Goal: Participate in discussion: Engage in conversation with other users on a specific topic

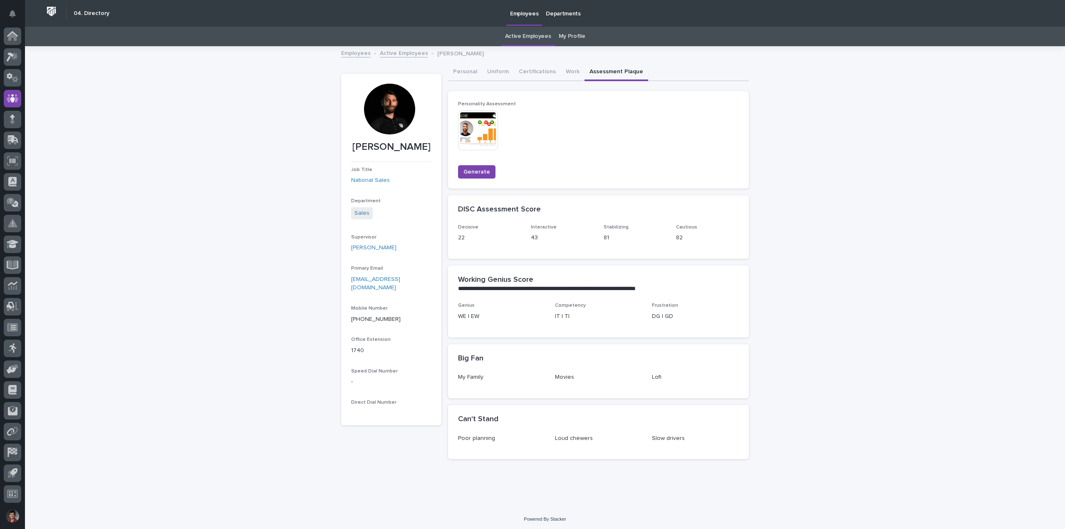
scroll to position [2, 0]
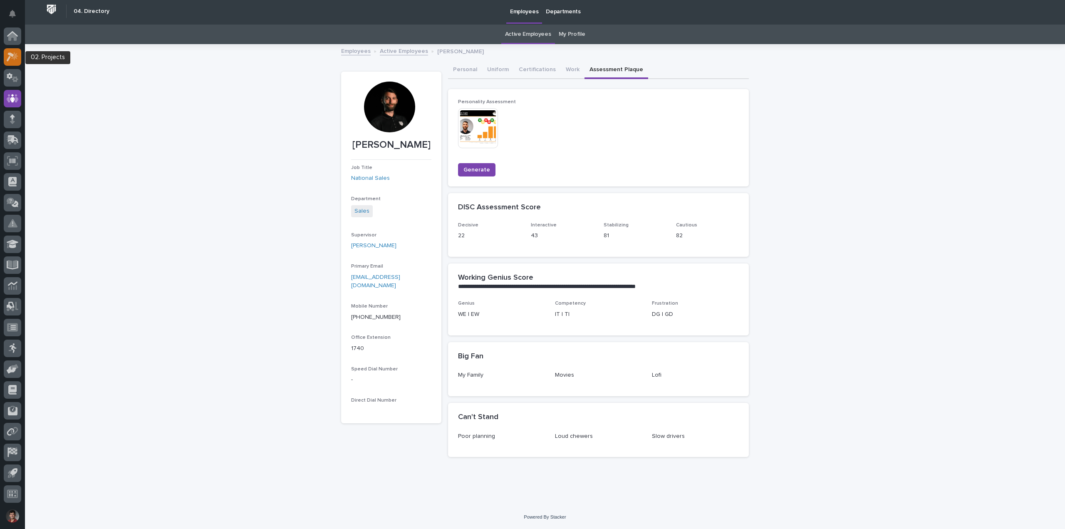
click at [18, 57] on div at bounding box center [12, 56] width 17 height 17
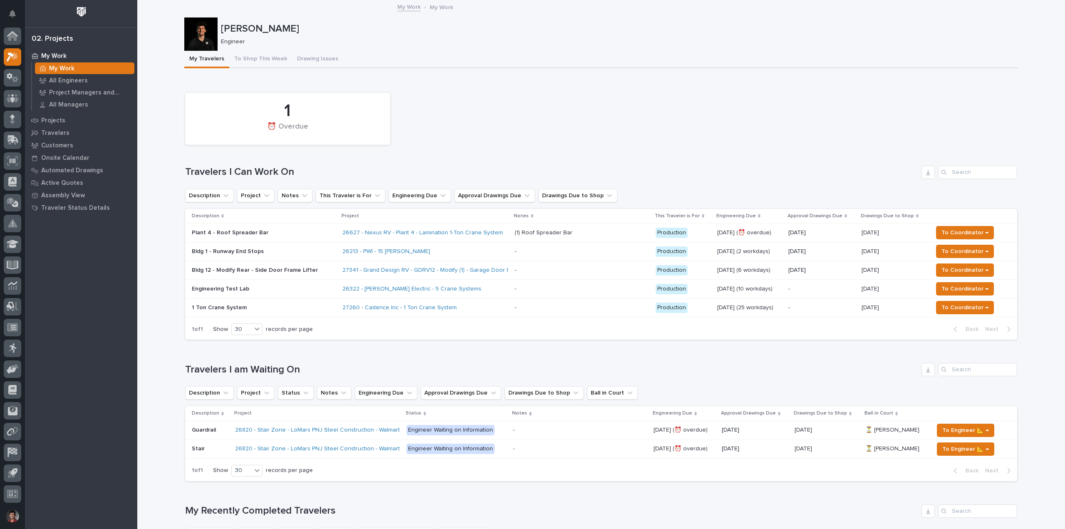
click at [288, 236] on p "Plant 4 - Roof Spreader Bar" at bounding box center [264, 232] width 144 height 7
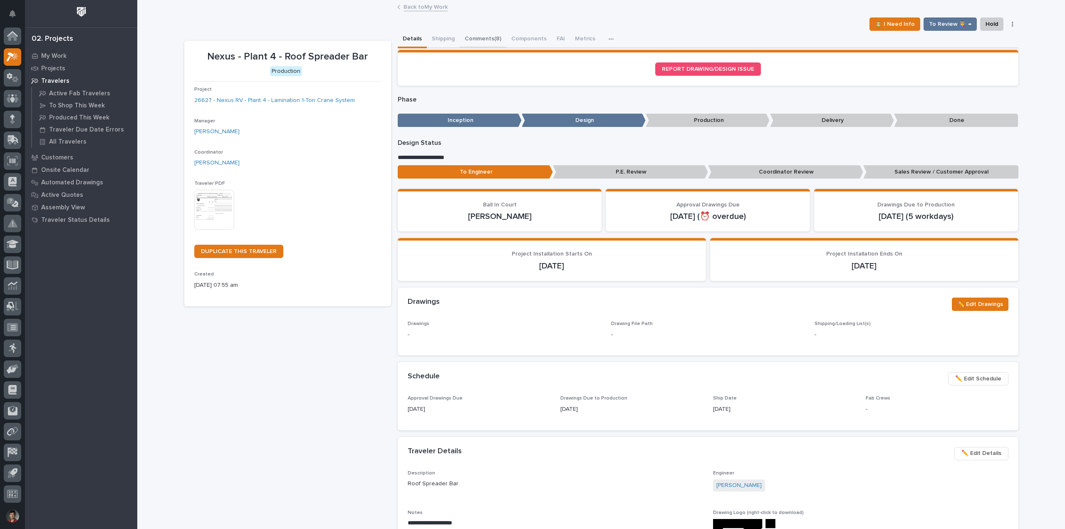
click at [482, 38] on button "Comments (8)" at bounding box center [483, 39] width 47 height 17
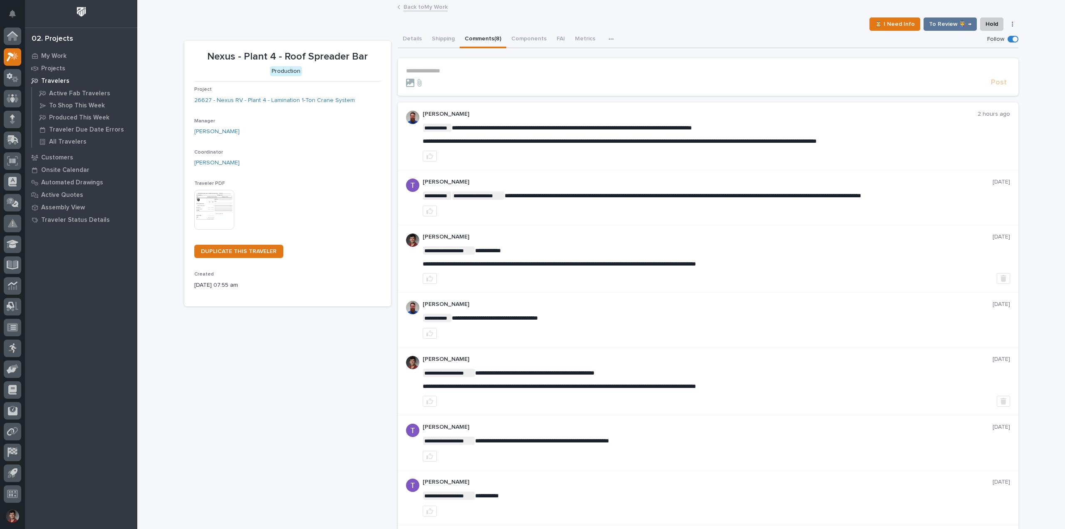
click at [465, 71] on p "**********" at bounding box center [708, 70] width 604 height 7
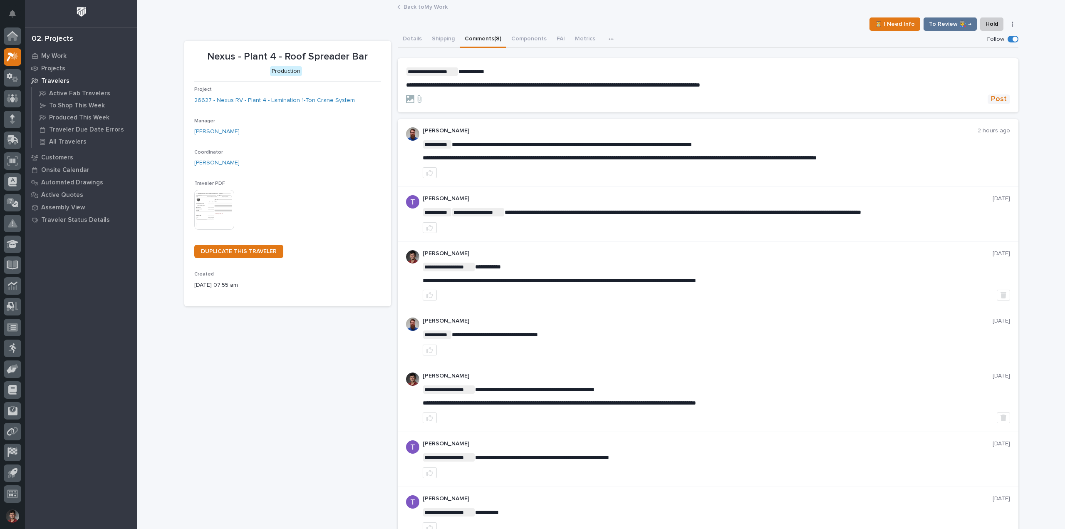
click at [1001, 95] on span "Post" at bounding box center [999, 99] width 16 height 10
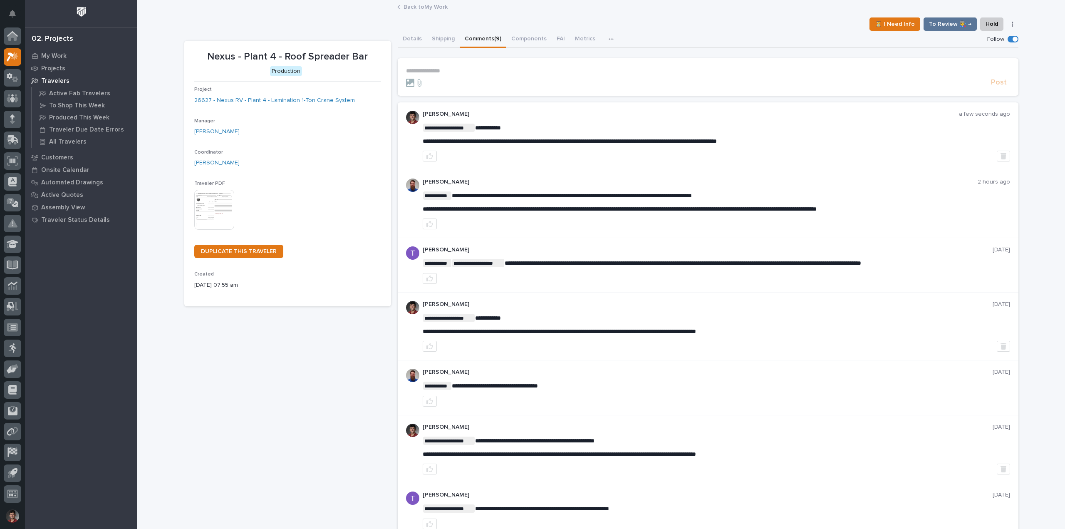
click at [411, 5] on link "Back to My Work" at bounding box center [426, 7] width 44 height 10
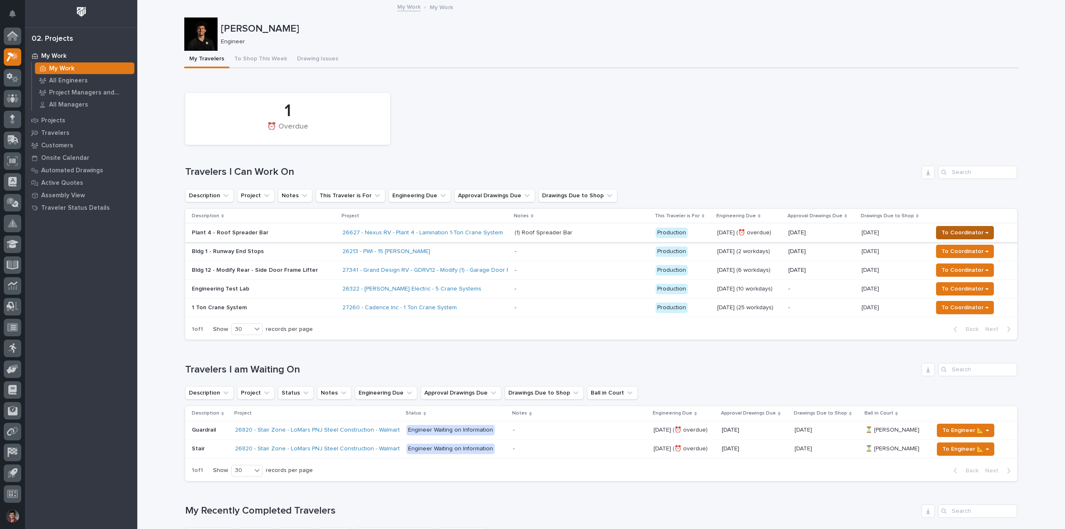
click at [970, 228] on span "To Coordinator →" at bounding box center [965, 233] width 47 height 10
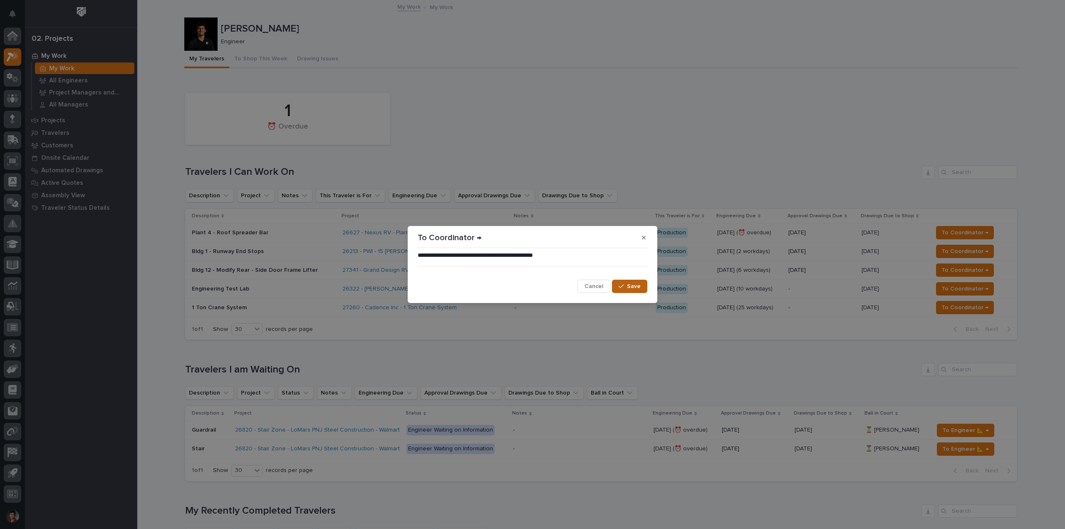
click at [641, 287] on button "Save" at bounding box center [629, 286] width 35 height 13
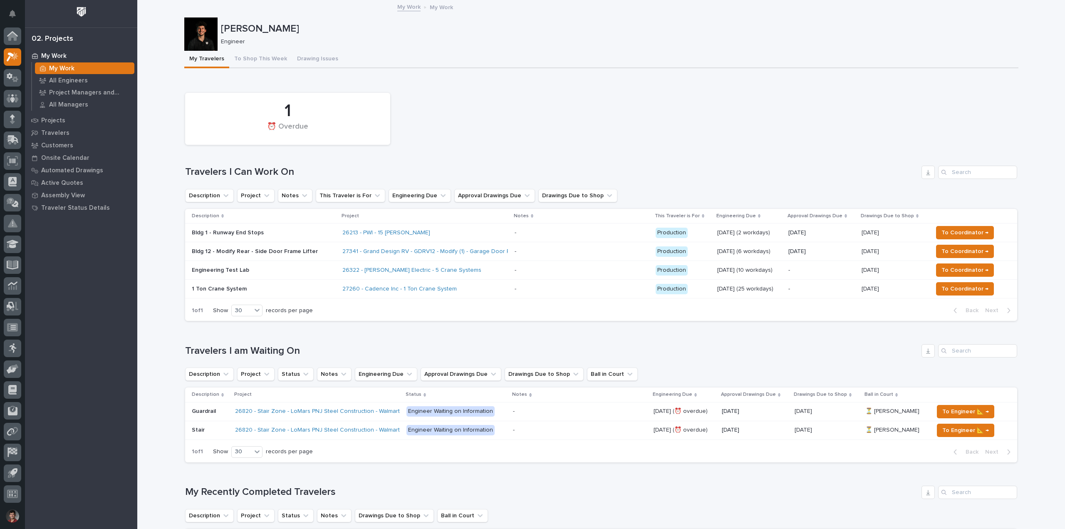
click at [462, 148] on div "1 ⏰ Overdue" at bounding box center [601, 119] width 841 height 60
